Goal: Transaction & Acquisition: Purchase product/service

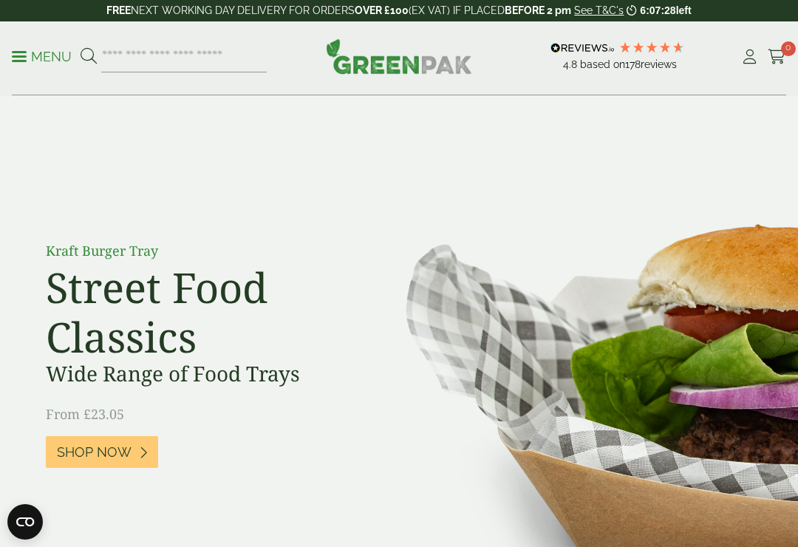
click at [751, 59] on icon at bounding box center [750, 57] width 18 height 15
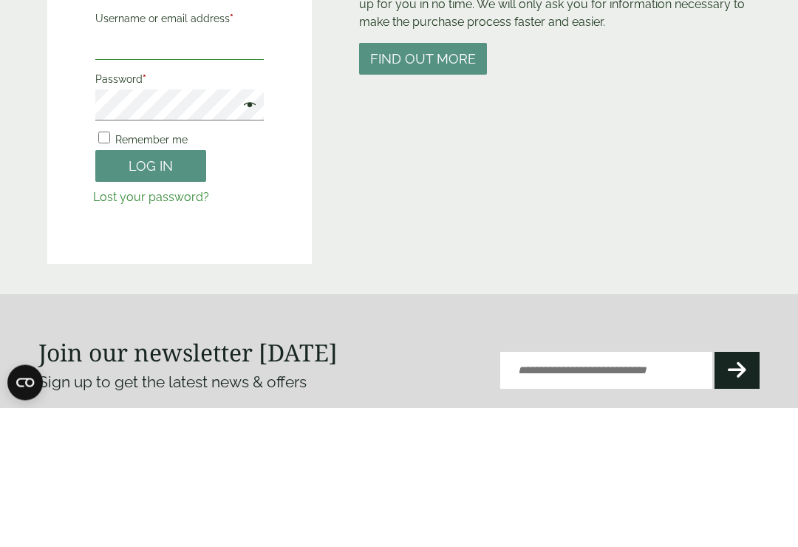
type input "**********"
click at [151, 305] on button "Log in" at bounding box center [150, 306] width 111 height 32
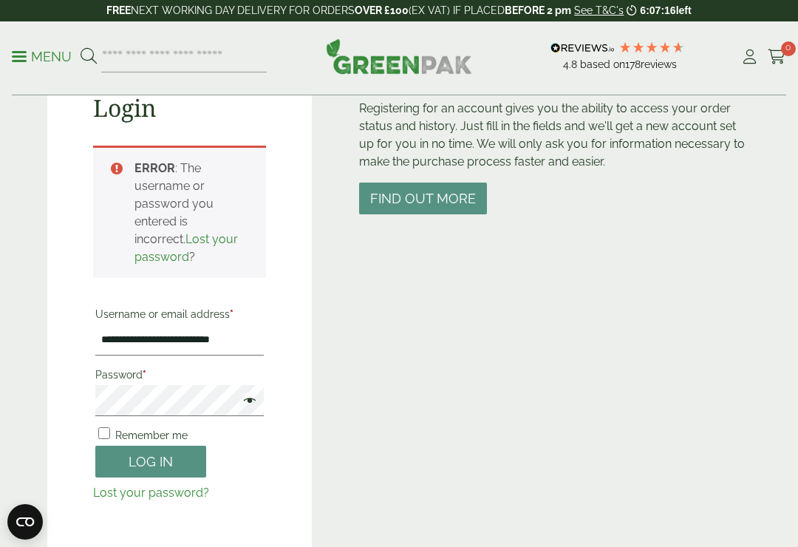
scroll to position [324, 0]
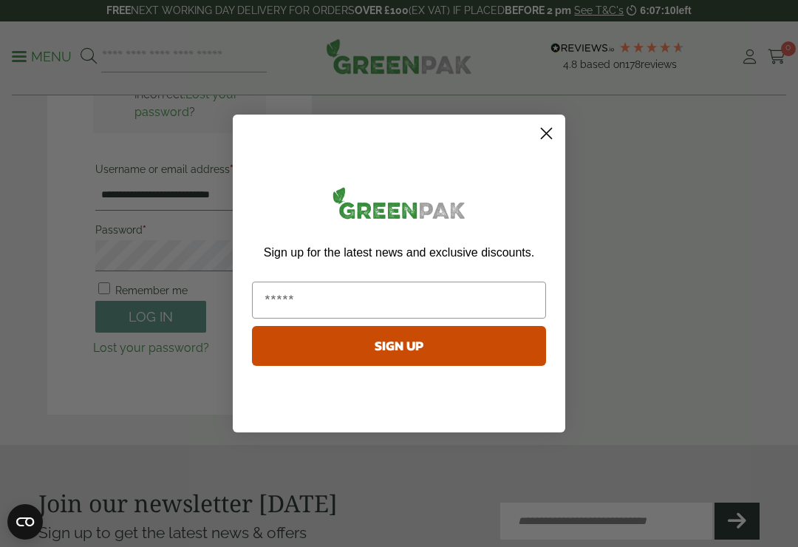
click at [281, 297] on input "Email" at bounding box center [399, 300] width 294 height 37
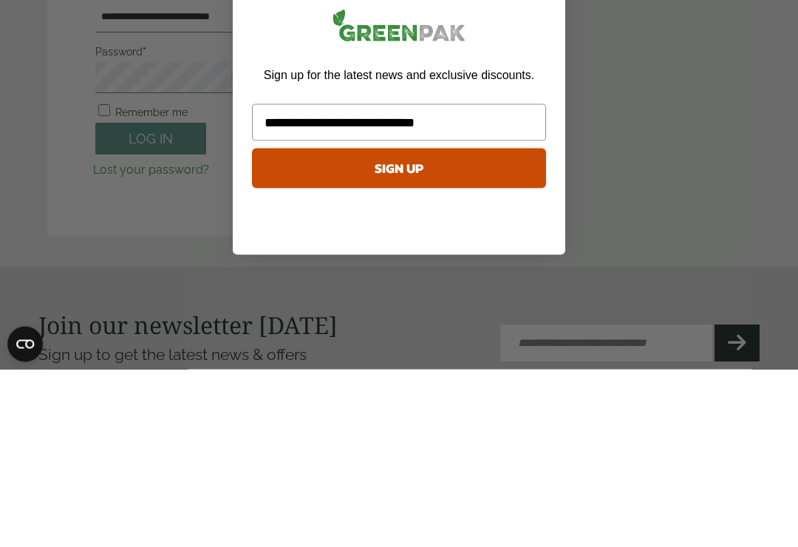
type input "**********"
click at [426, 326] on button "SIGN UP" at bounding box center [399, 346] width 294 height 40
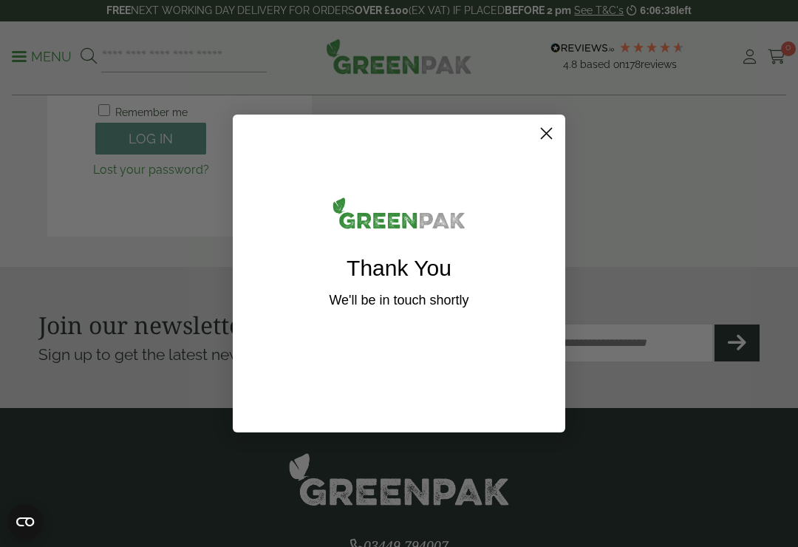
click at [548, 135] on icon "Close dialog" at bounding box center [547, 134] width 10 height 10
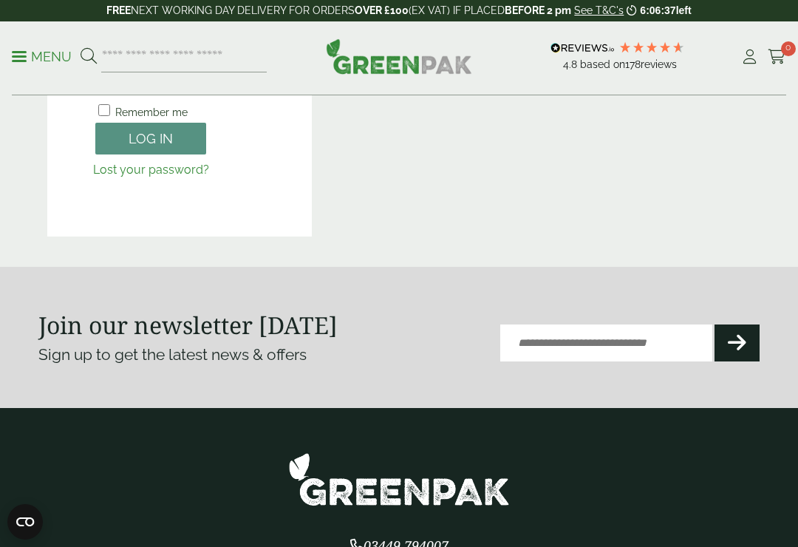
click at [162, 140] on button "Log in" at bounding box center [150, 139] width 111 height 32
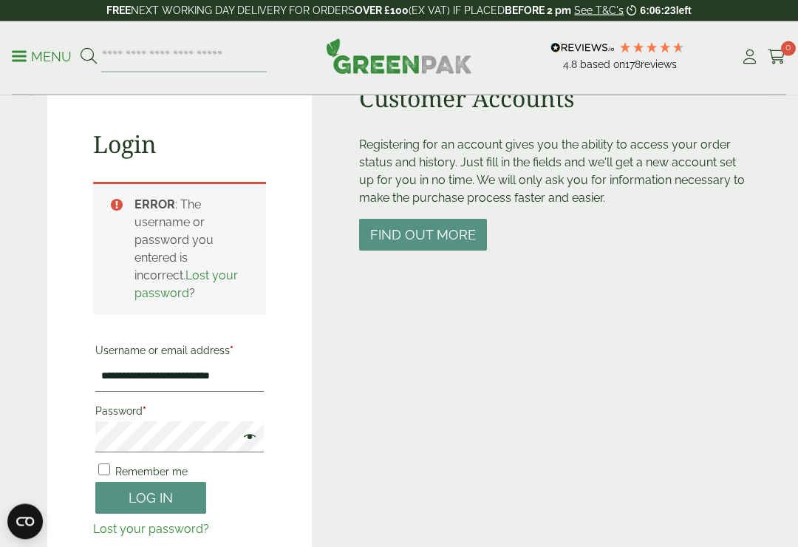
scroll to position [143, 0]
click at [242, 438] on span at bounding box center [246, 438] width 19 height 18
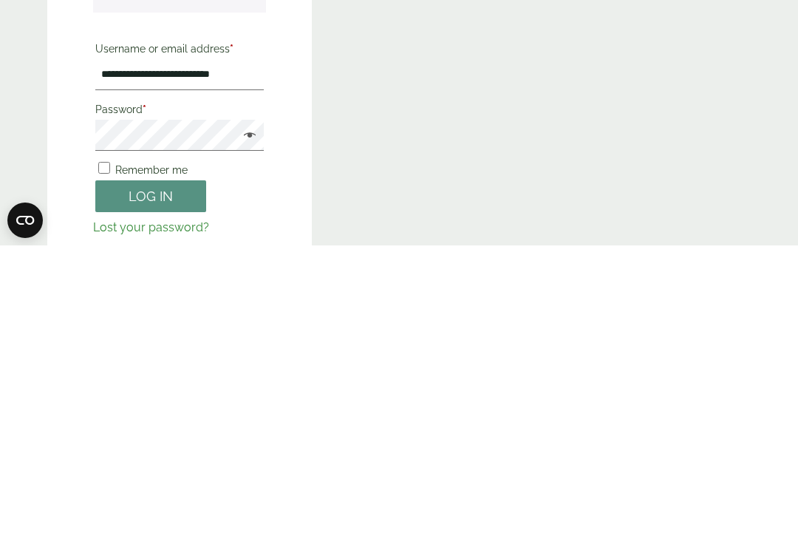
click at [175, 482] on button "Log in" at bounding box center [150, 498] width 111 height 32
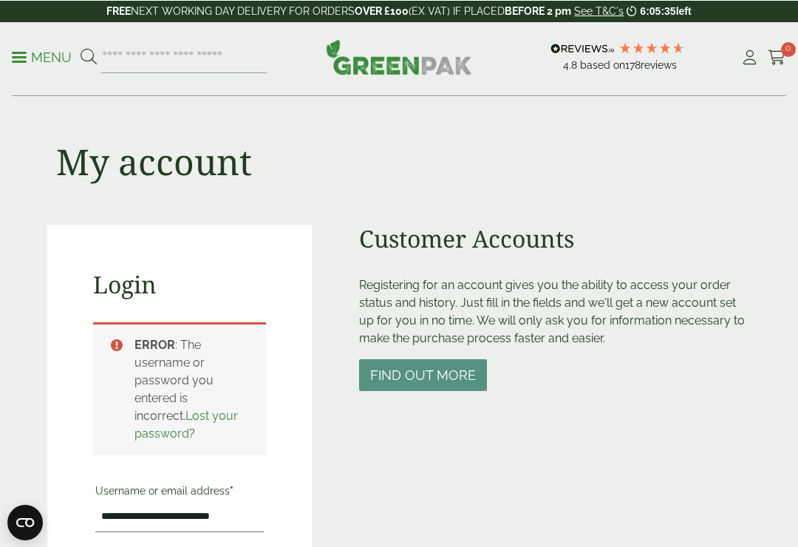
scroll to position [0, 0]
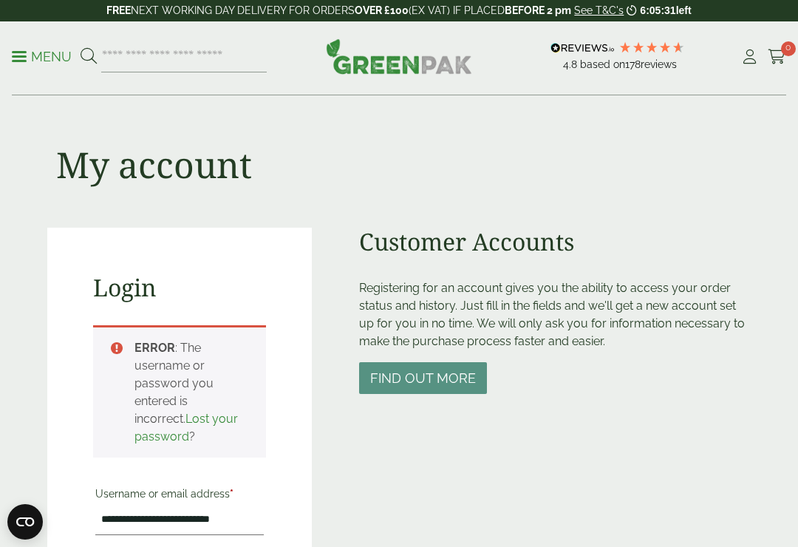
click at [435, 378] on button "Find out more" at bounding box center [423, 378] width 128 height 32
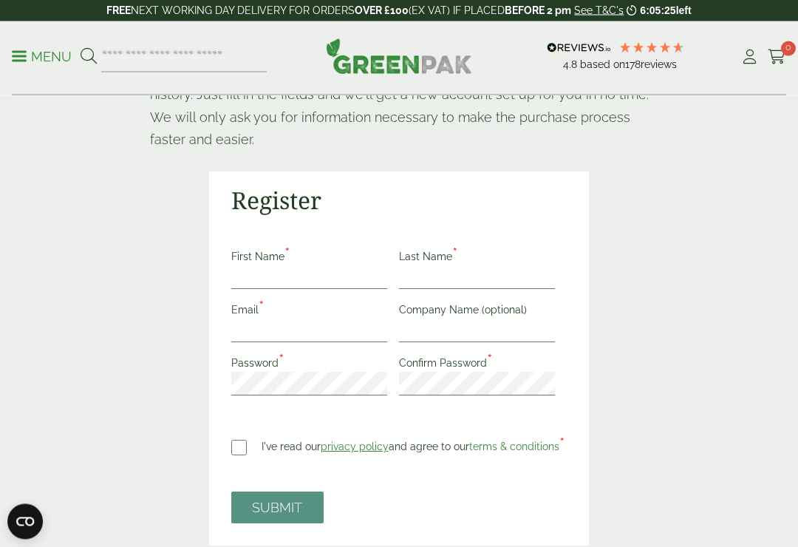
scroll to position [217, 0]
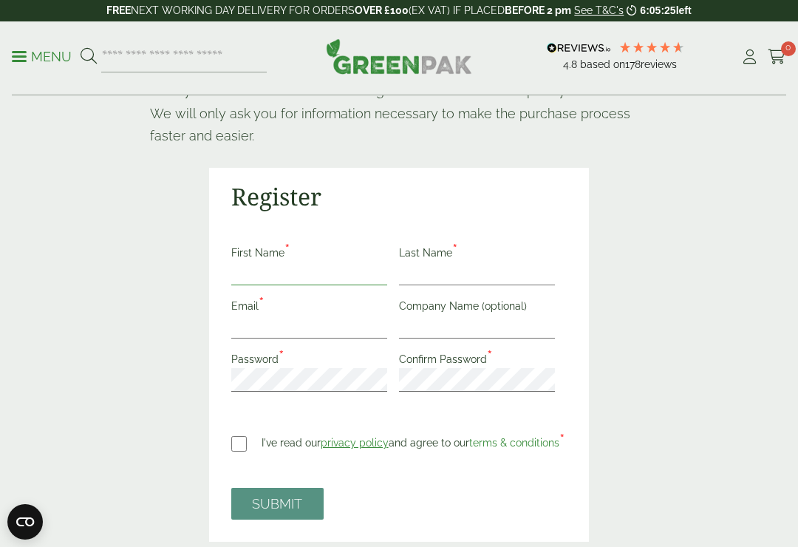
click at [282, 273] on input "First Name *" at bounding box center [309, 274] width 156 height 24
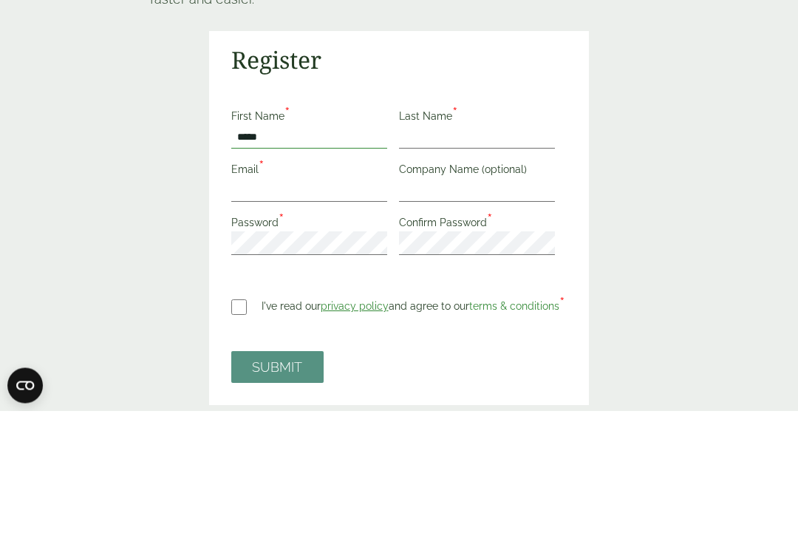
type input "*****"
click at [415, 262] on input "Last Name *" at bounding box center [477, 274] width 156 height 24
type input "*****"
click at [273, 315] on input "Email *" at bounding box center [309, 327] width 156 height 24
type input "**********"
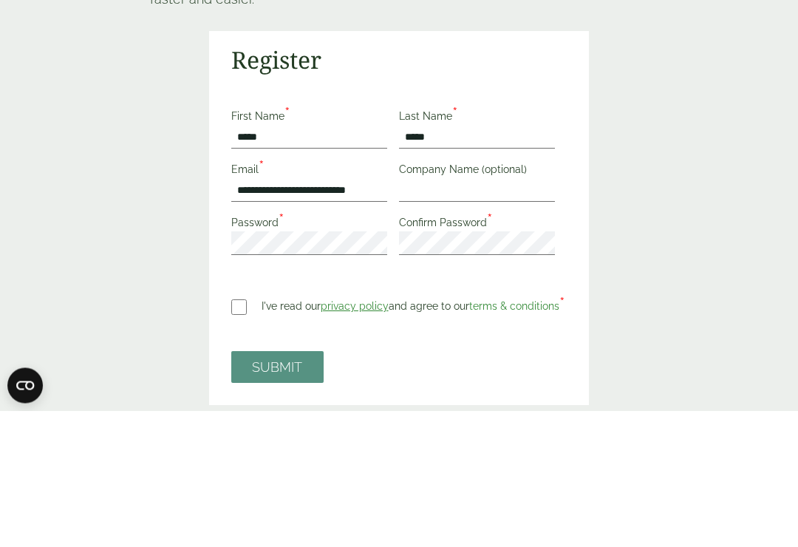
scroll to position [354, 0]
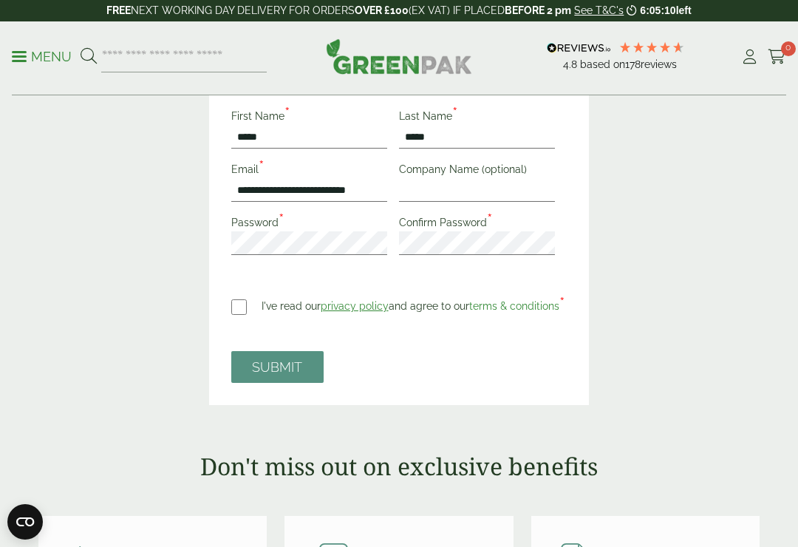
click at [258, 225] on label "Password *" at bounding box center [260, 225] width 59 height 16
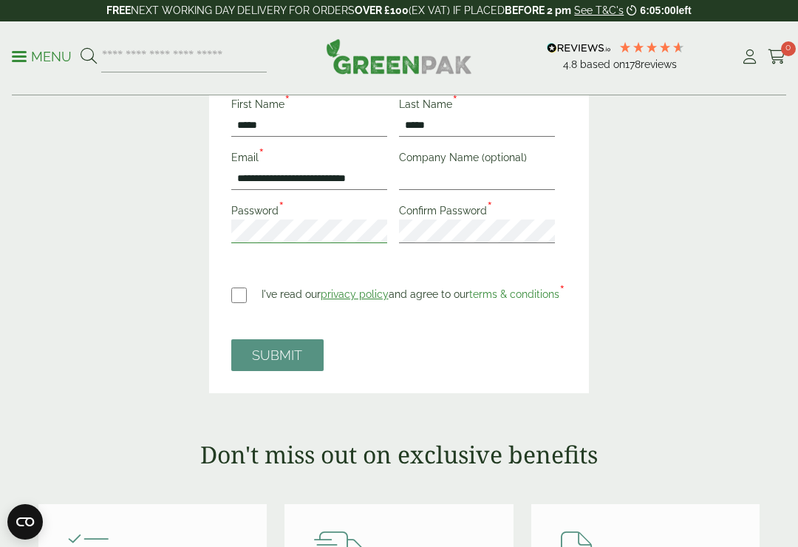
scroll to position [365, 0]
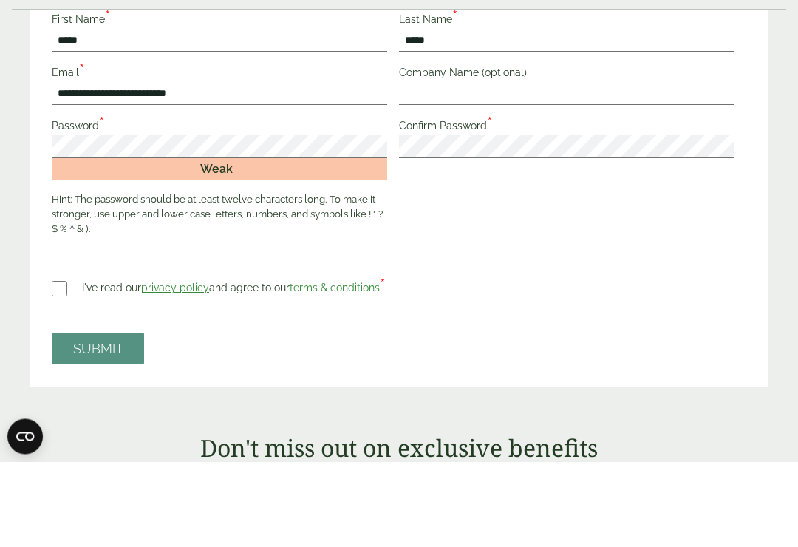
click at [246, 244] on div "Weak" at bounding box center [220, 255] width 336 height 22
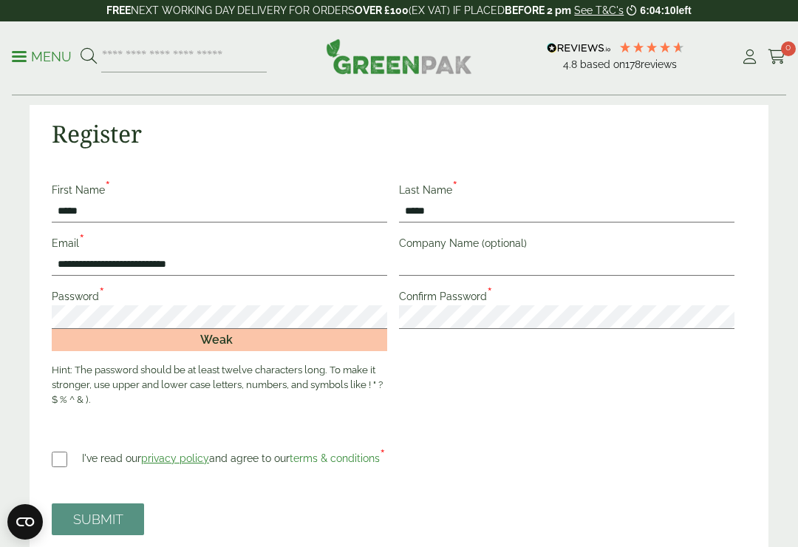
scroll to position [279, 0]
click at [443, 256] on input "Company Name (optional)" at bounding box center [567, 265] width 336 height 24
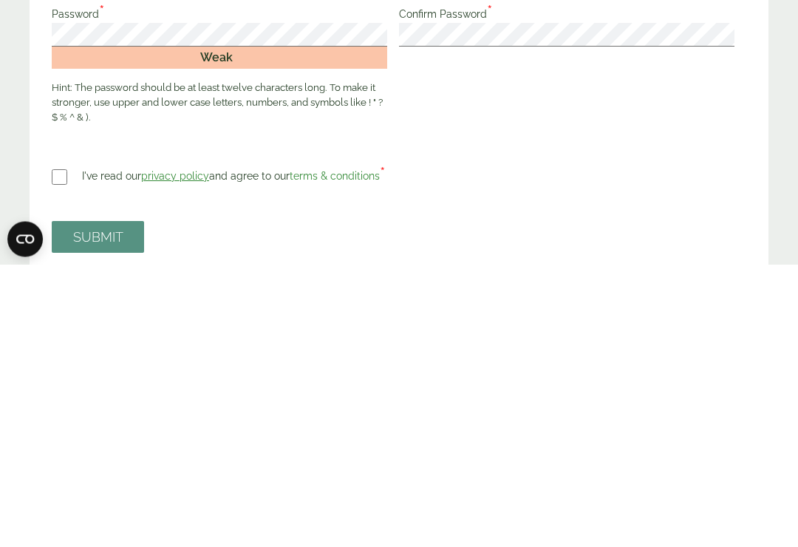
click at [103, 504] on button "SUBMIT" at bounding box center [98, 520] width 92 height 32
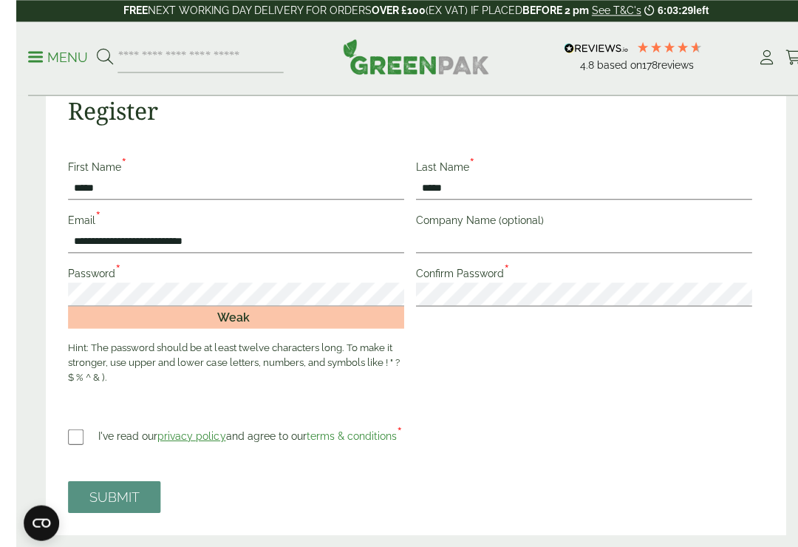
scroll to position [303, 0]
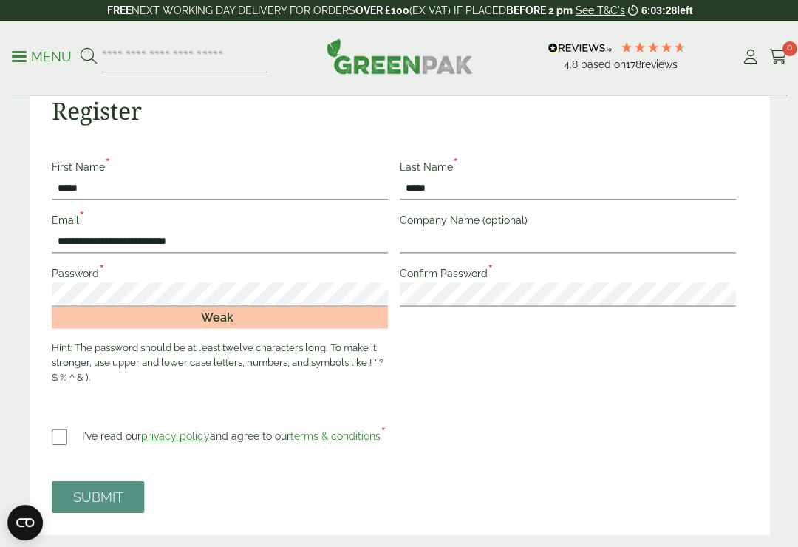
click at [428, 227] on label "Company Name (optional)" at bounding box center [466, 222] width 134 height 16
click at [428, 229] on input "Company Name (optional)" at bounding box center [567, 241] width 336 height 24
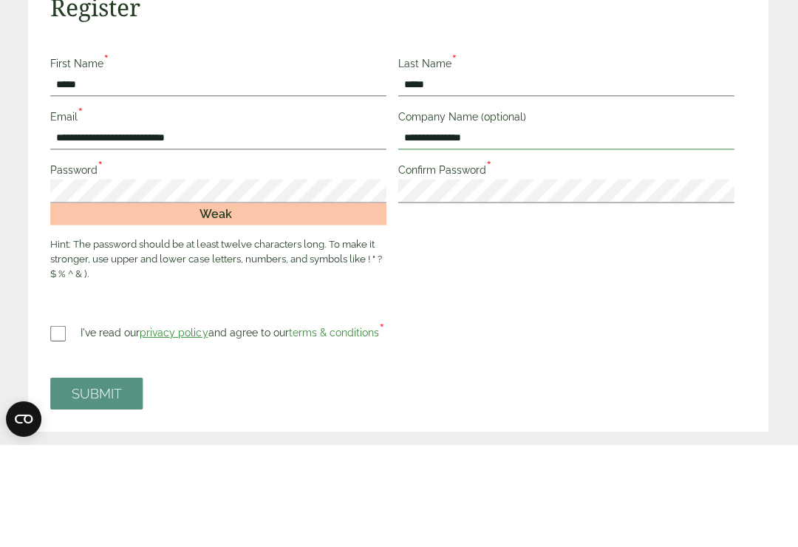
scroll to position [304, 0]
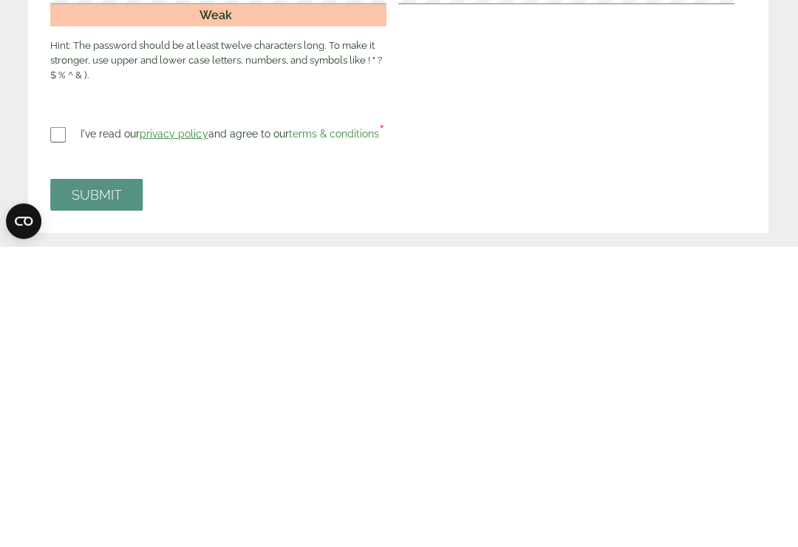
type input "**********"
click at [110, 480] on button "SUBMIT" at bounding box center [98, 496] width 92 height 32
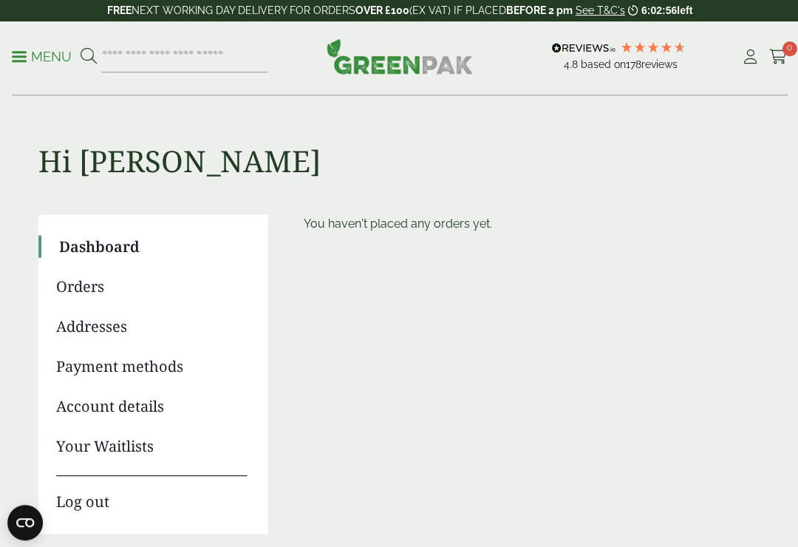
click at [757, 56] on icon at bounding box center [750, 57] width 18 height 15
click at [54, 52] on p "Menu" at bounding box center [42, 57] width 60 height 18
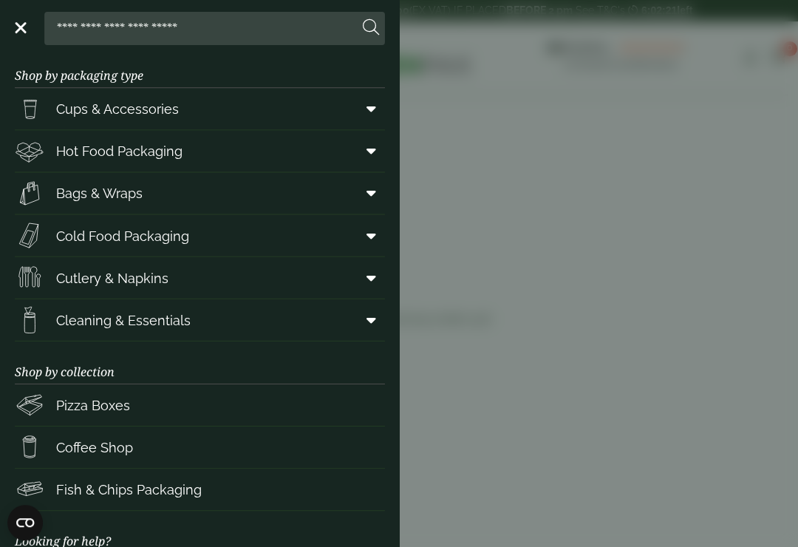
scroll to position [7, 0]
click at [367, 151] on icon at bounding box center [371, 150] width 10 height 15
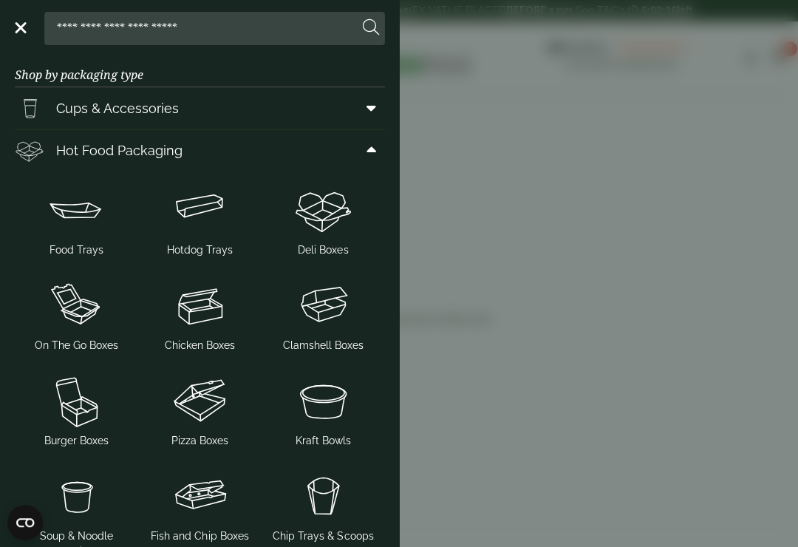
click at [84, 223] on img at bounding box center [77, 209] width 112 height 59
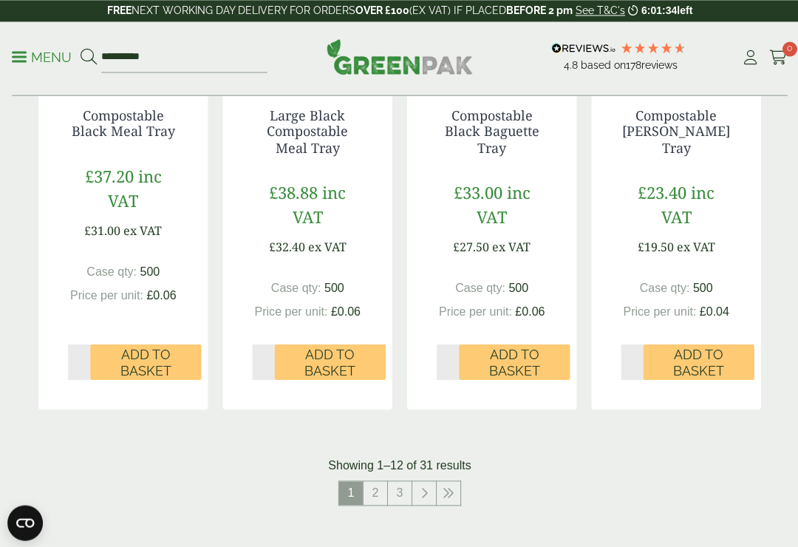
scroll to position [1642, 0]
click at [384, 483] on link "2" at bounding box center [375, 492] width 24 height 24
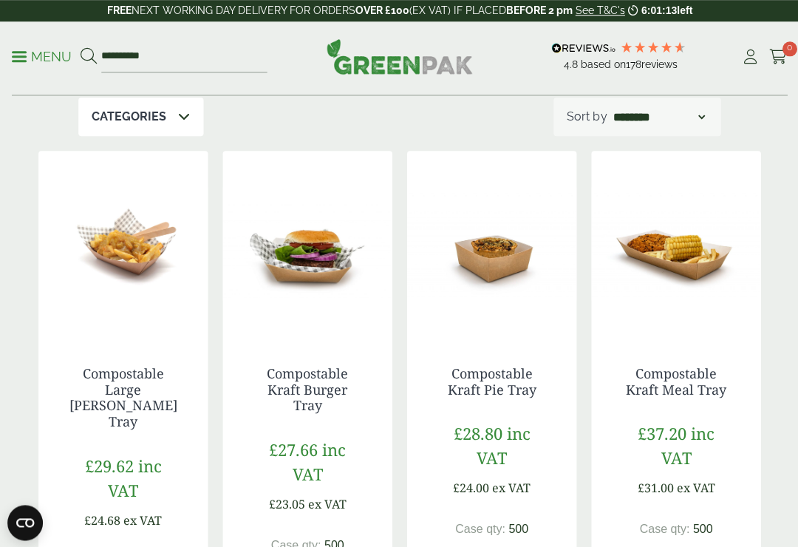
scroll to position [324, 0]
click at [533, 373] on link "Compostable Kraft Pie Tray" at bounding box center [491, 381] width 89 height 34
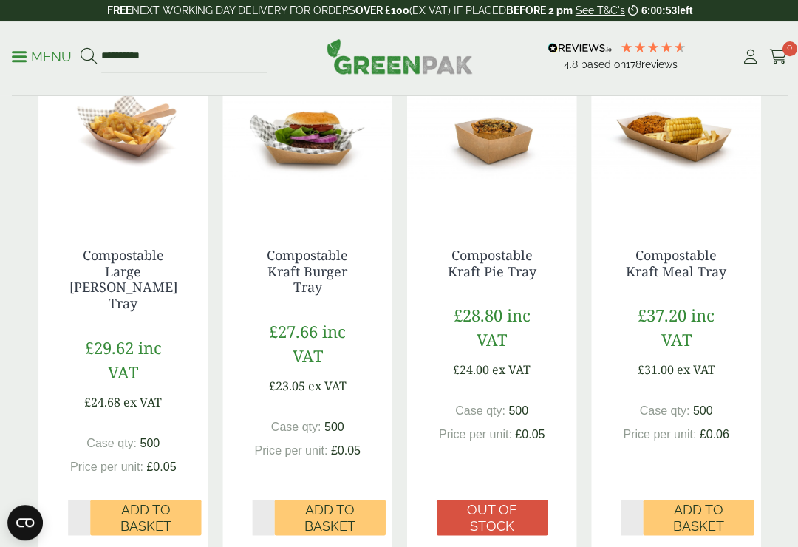
scroll to position [444, 0]
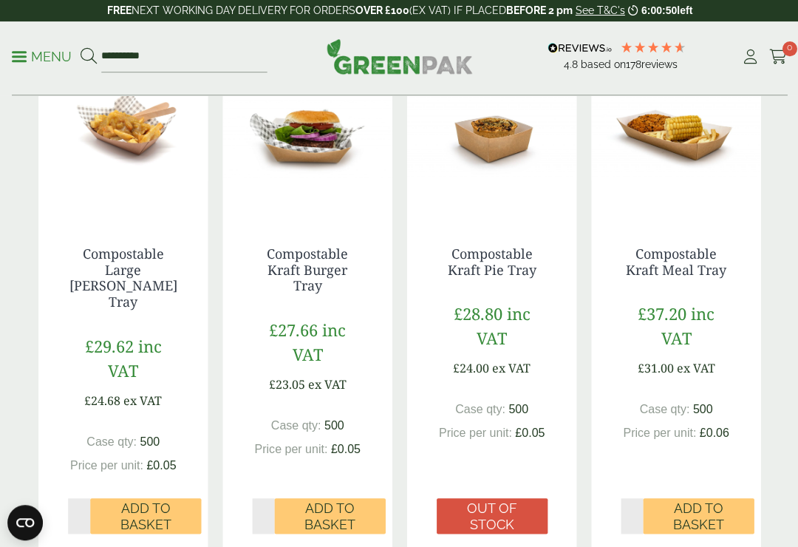
click at [120, 262] on link "Compostable Large [PERSON_NAME] Tray" at bounding box center [123, 277] width 108 height 66
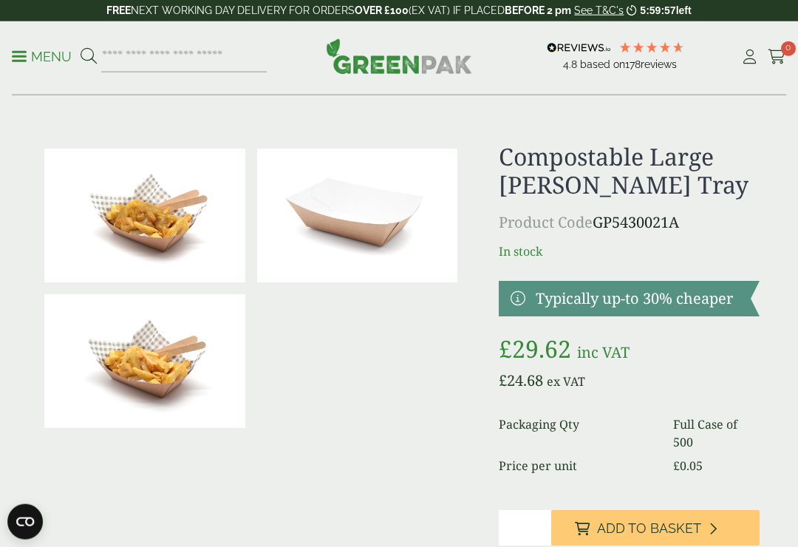
scroll to position [18, 0]
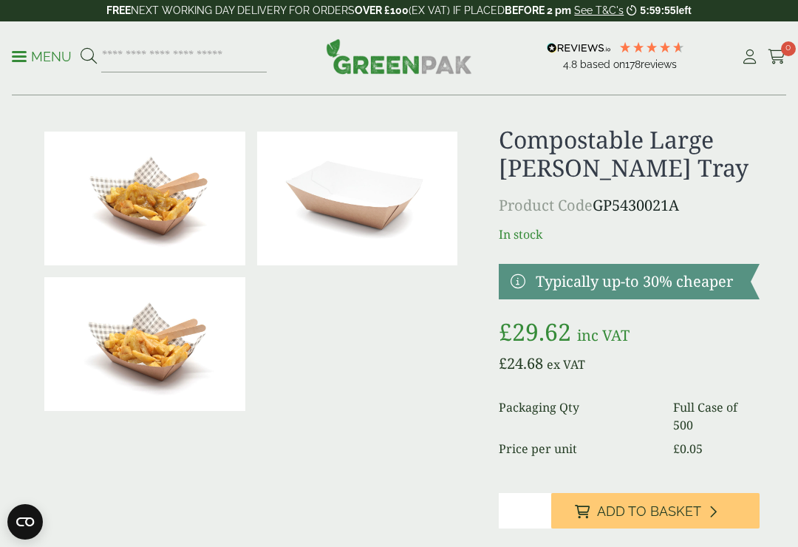
click at [664, 514] on span "Add to Basket" at bounding box center [649, 511] width 104 height 16
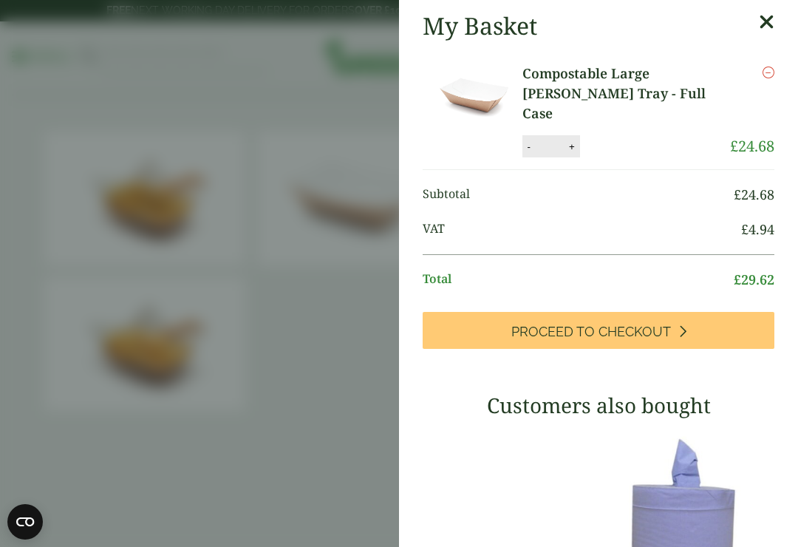
scroll to position [0, 0]
click at [613, 323] on link "Proceed to Checkout" at bounding box center [599, 330] width 352 height 37
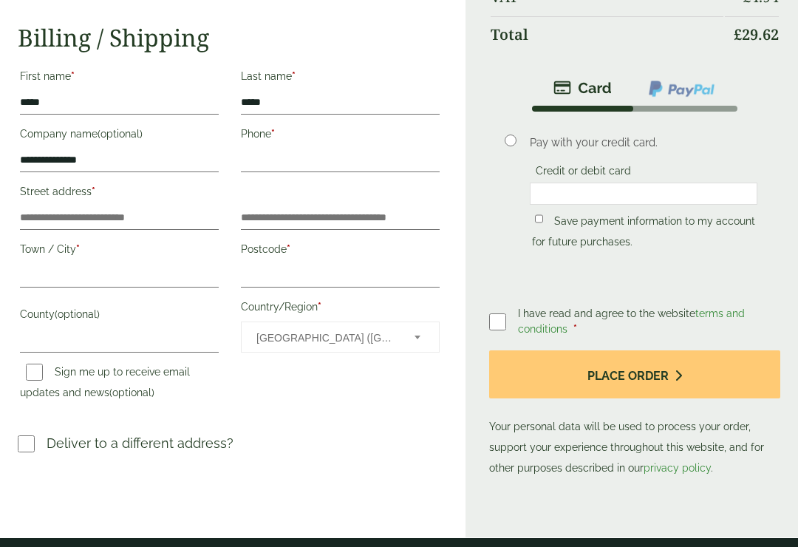
scroll to position [202, 0]
click at [64, 265] on input "Town / City *" at bounding box center [119, 277] width 199 height 24
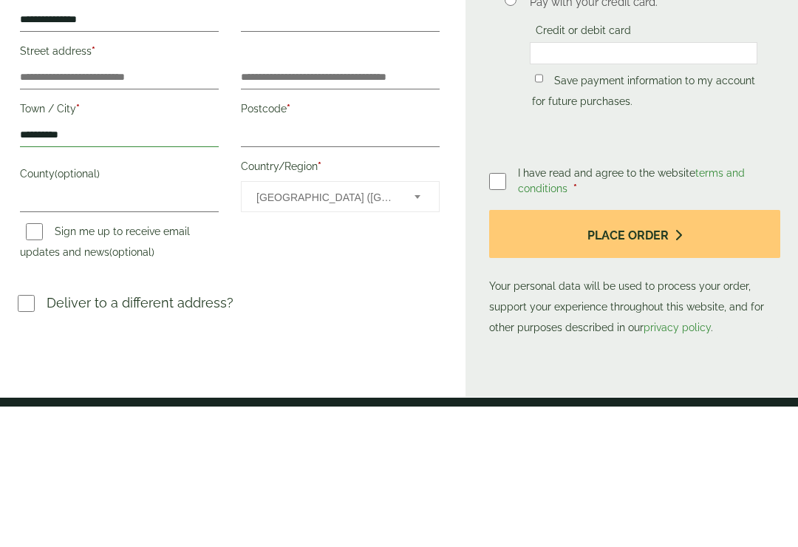
type input "*********"
click at [277, 265] on input "Postcode *" at bounding box center [340, 277] width 199 height 24
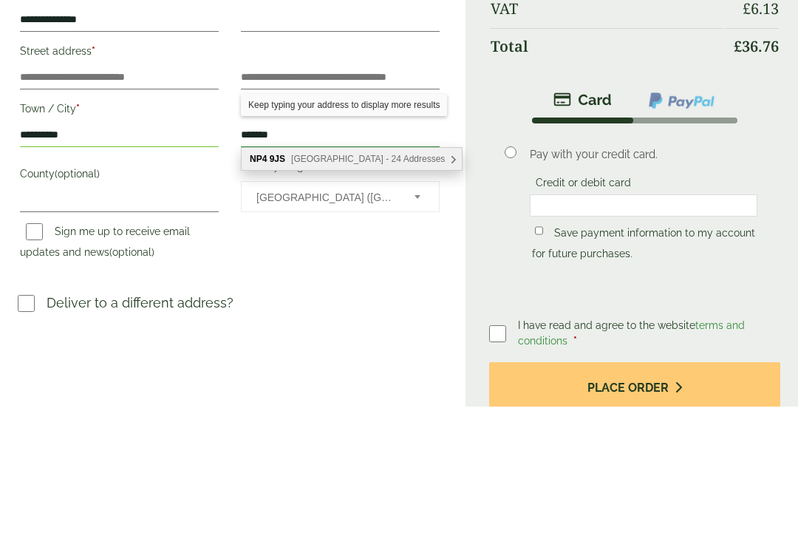
type input "*******"
click at [44, 330] on input "County (optional)" at bounding box center [119, 342] width 199 height 24
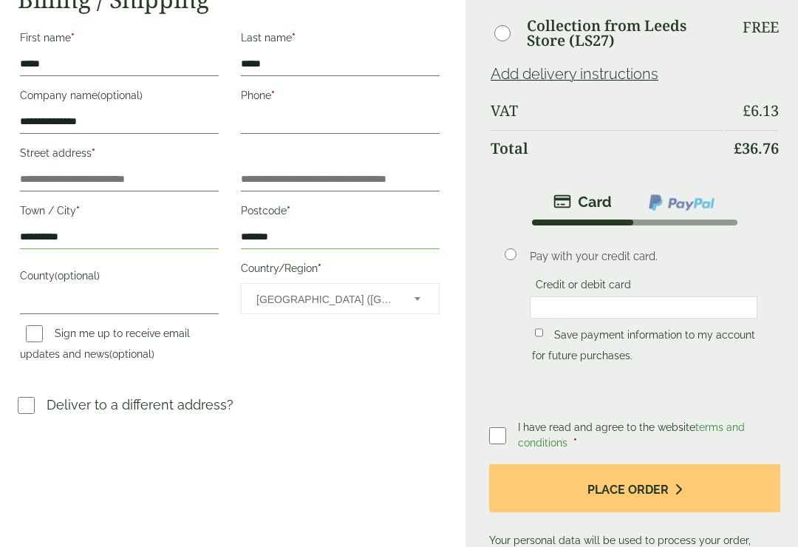
scroll to position [242, 0]
click at [43, 164] on label "Street address *" at bounding box center [119, 154] width 199 height 25
click at [43, 167] on input "Street address *" at bounding box center [119, 179] width 199 height 24
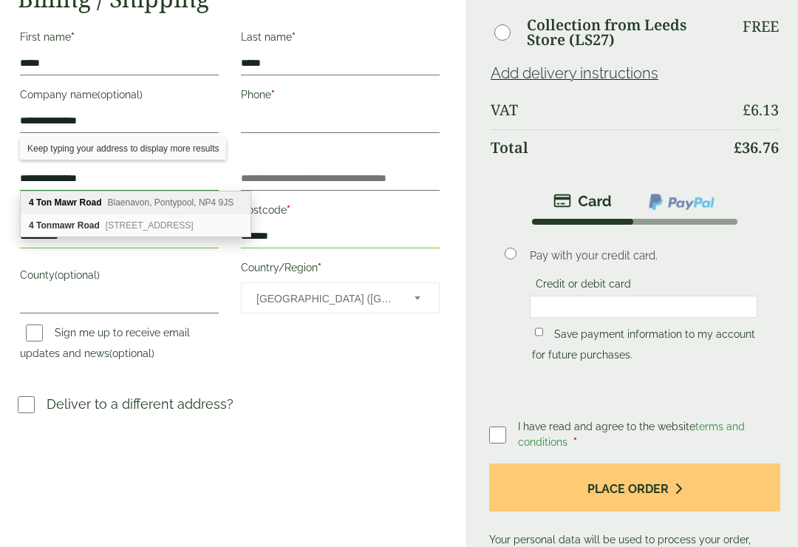
type input "**********"
click at [297, 175] on input "Flat, suite, unit, etc. (optional)" at bounding box center [340, 179] width 199 height 24
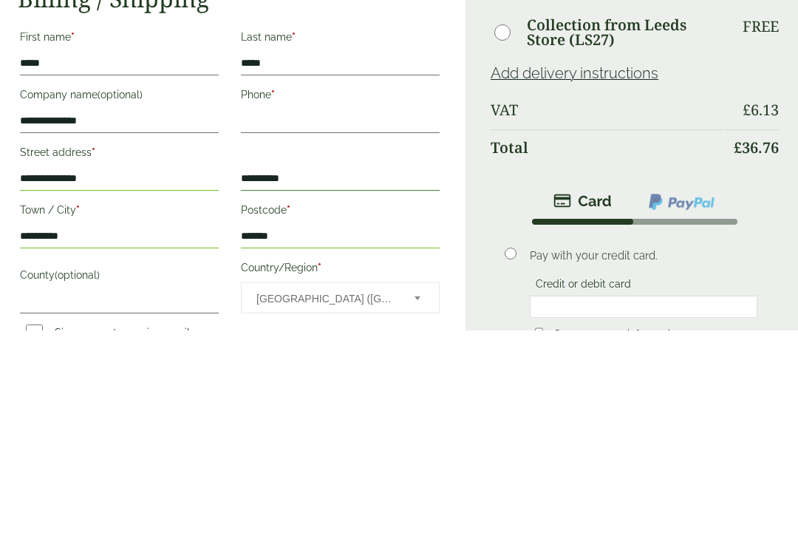
scroll to position [0, 0]
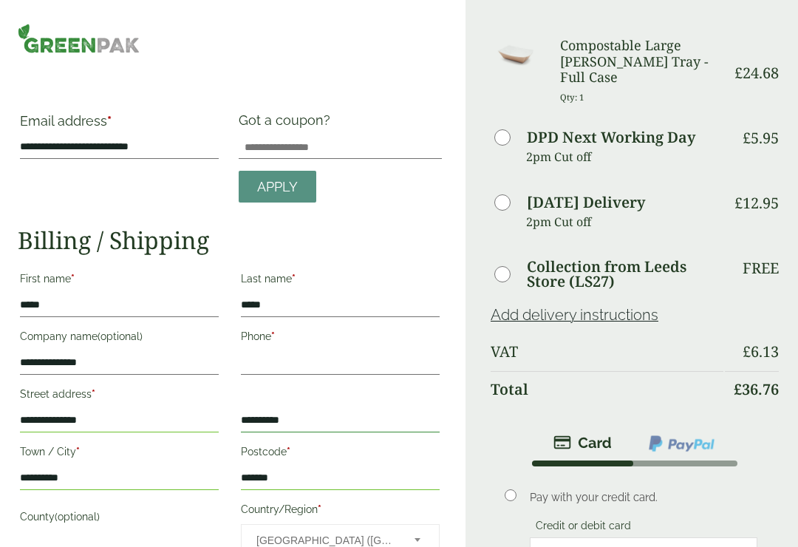
type input "*********"
click at [443, 201] on div "Got a coupon? Apply" at bounding box center [340, 157] width 221 height 90
click at [588, 146] on p "2pm Cut off" at bounding box center [624, 157] width 197 height 22
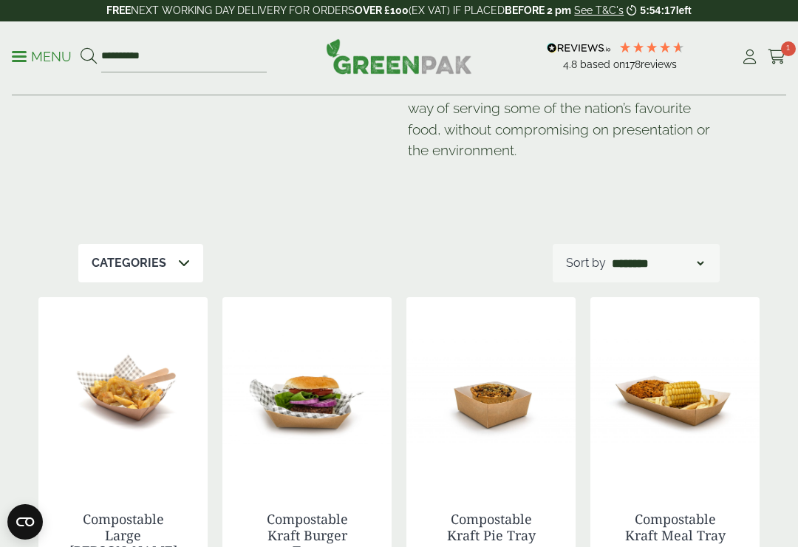
scroll to position [178, 0]
click at [789, 53] on span "1" at bounding box center [788, 48] width 15 height 15
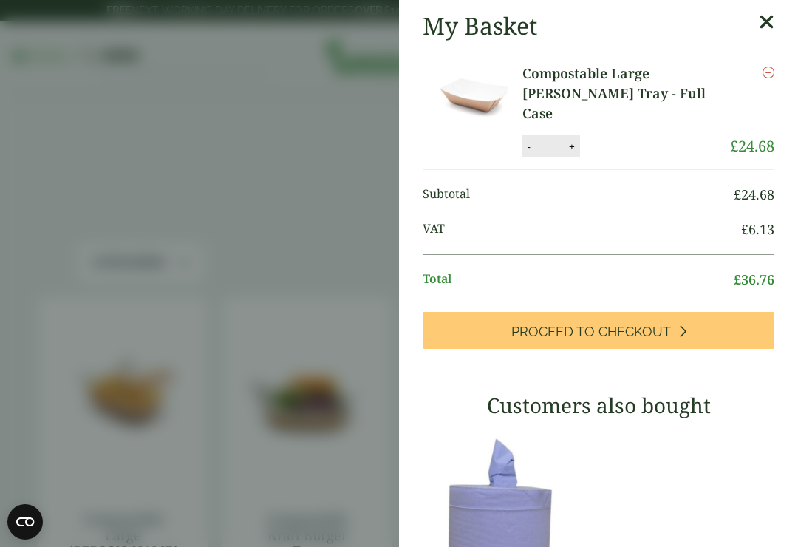
click at [770, 21] on icon at bounding box center [767, 22] width 16 height 21
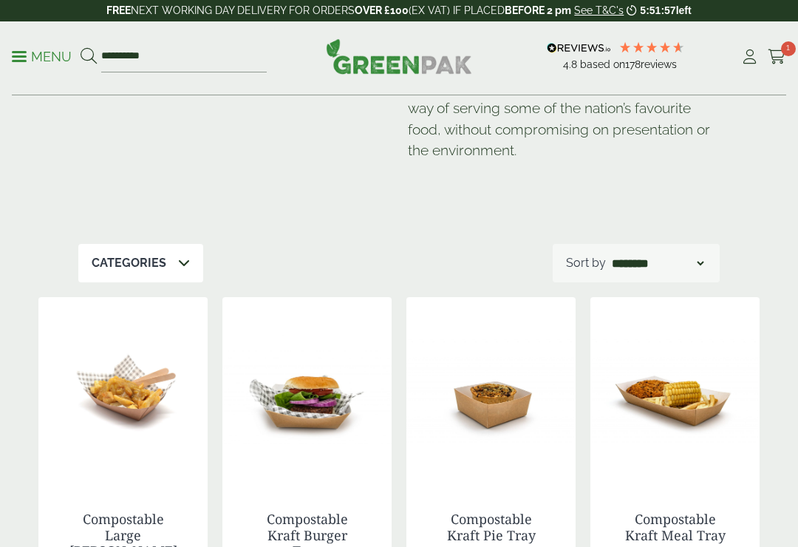
scroll to position [178, 0]
